Goal: Information Seeking & Learning: Stay updated

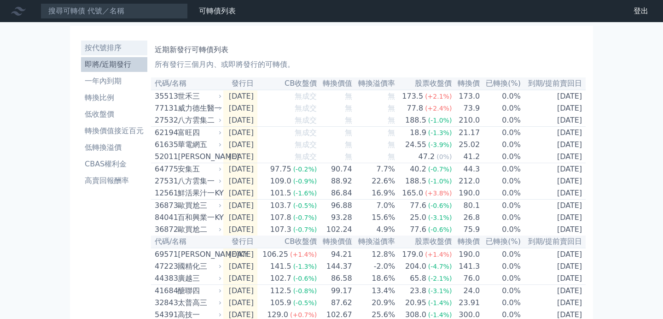
click at [105, 47] on li "按代號排序" at bounding box center [114, 47] width 66 height 11
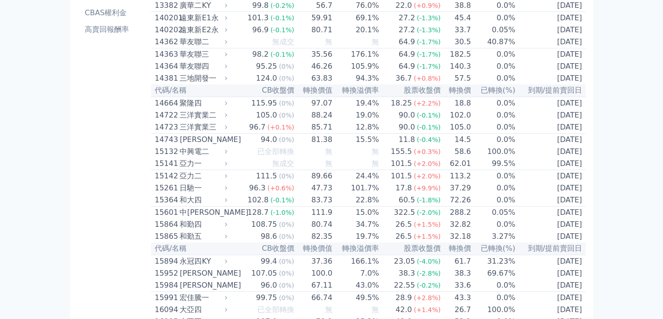
scroll to position [153, 0]
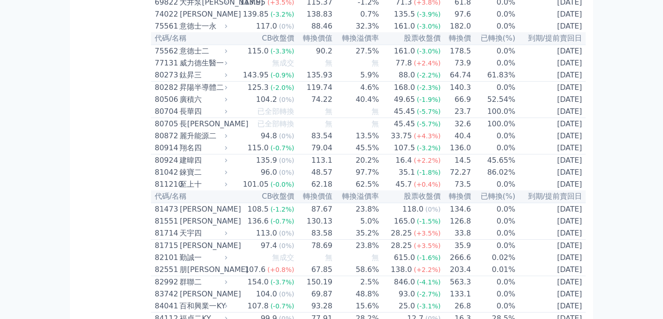
scroll to position [4631, 0]
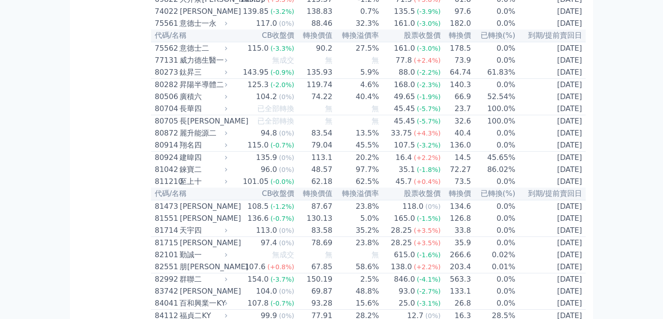
scroll to position [4631, 0]
